Goal: Obtain resource: Obtain resource

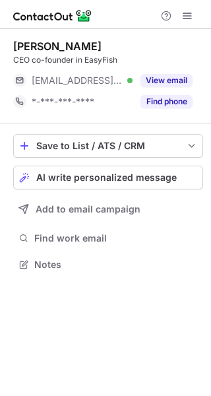
scroll to position [6, 7]
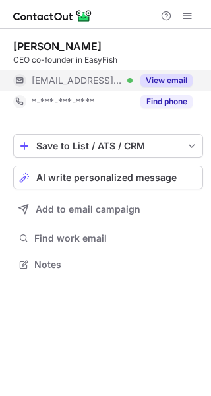
click at [179, 83] on button "View email" at bounding box center [167, 80] width 52 height 13
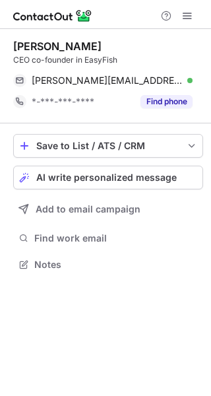
scroll to position [255, 211]
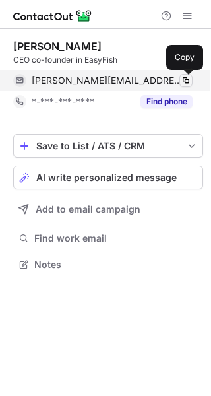
click at [182, 75] on span at bounding box center [186, 80] width 11 height 11
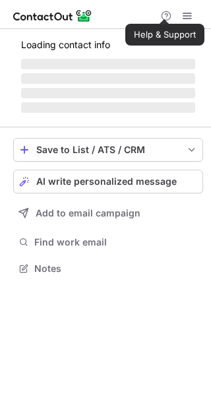
scroll to position [276, 211]
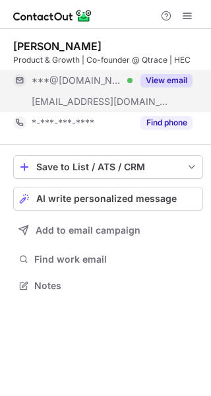
click at [167, 81] on button "View email" at bounding box center [167, 80] width 52 height 13
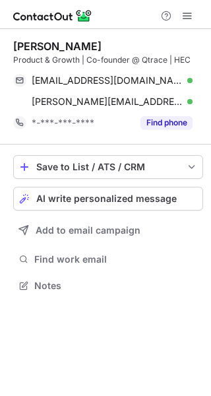
scroll to position [276, 211]
